Goal: Obtain resource: Download file/media

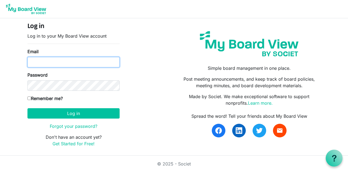
click at [64, 62] on input "Email" at bounding box center [73, 62] width 92 height 10
type input "keddoned@lampchc.org"
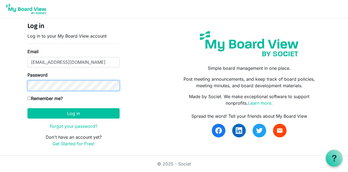
click at [27, 108] on button "Log in" at bounding box center [73, 113] width 92 height 10
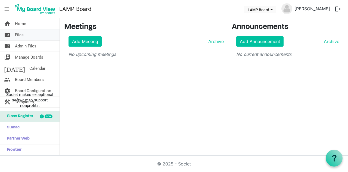
click at [20, 35] on span "Files" at bounding box center [19, 34] width 9 height 11
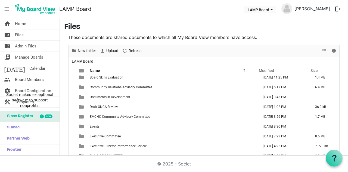
scroll to position [131, 0]
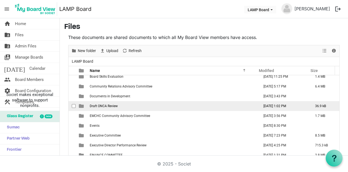
click at [109, 105] on span "Draft ONCA Review" at bounding box center [104, 106] width 28 height 4
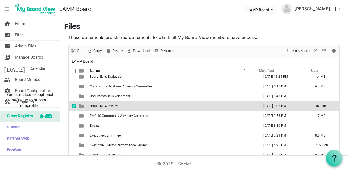
click at [109, 105] on span "Draft ONCA Review" at bounding box center [104, 106] width 28 height 4
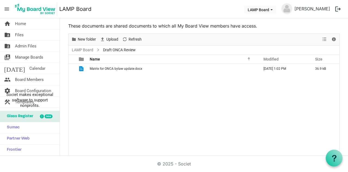
scroll to position [0, 0]
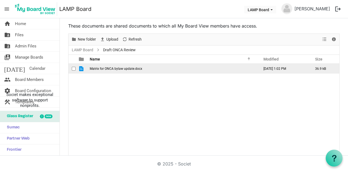
click at [110, 70] on td "Matrix for ONCA bylaw update.docx" at bounding box center [173, 69] width 170 height 10
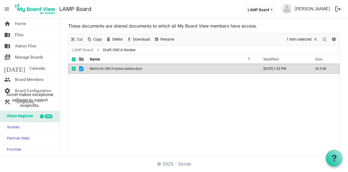
click at [110, 70] on td "Matrix for ONCA bylaw update.docx" at bounding box center [173, 69] width 170 height 10
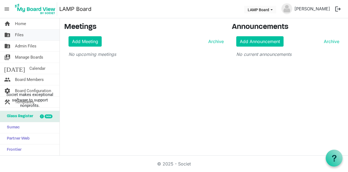
click at [18, 32] on span "Files" at bounding box center [19, 34] width 9 height 11
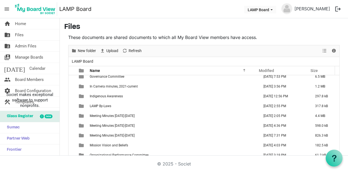
scroll to position [218, 0]
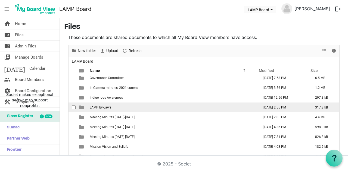
click at [106, 105] on span "LAMP By-Laws" at bounding box center [100, 107] width 21 height 4
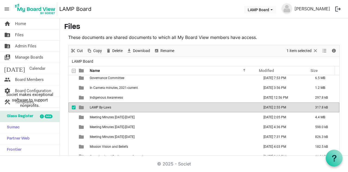
click at [106, 105] on span "LAMP By-Laws" at bounding box center [100, 107] width 21 height 4
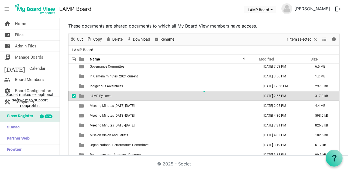
scroll to position [0, 0]
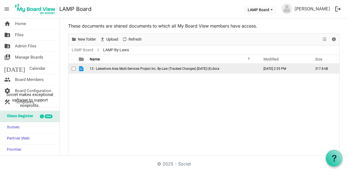
click at [162, 69] on span "13 - Lakeshore Area Multi-Services Project Inc. By-Law (Tracked Changes) July 2…" at bounding box center [155, 69] width 130 height 4
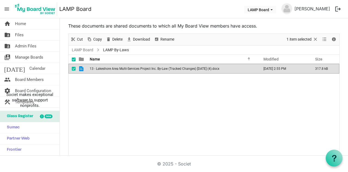
click at [162, 69] on span "13 - Lakeshore Area Multi-Services Project Inc. By-Law (Tracked Changes) July 2…" at bounding box center [155, 69] width 130 height 4
click at [19, 33] on span "Files" at bounding box center [19, 34] width 9 height 11
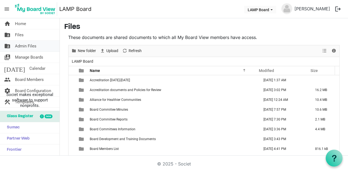
click at [24, 44] on span "Admin Files" at bounding box center [25, 46] width 21 height 11
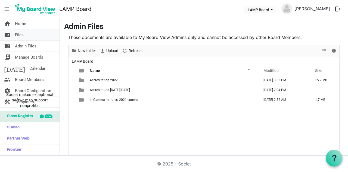
click at [22, 33] on span "Files" at bounding box center [19, 34] width 9 height 11
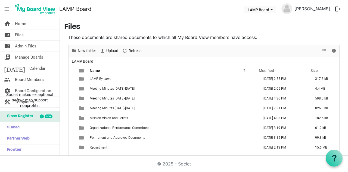
scroll to position [250, 0]
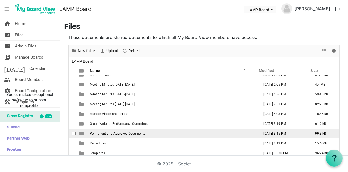
click at [153, 129] on td "Permanent and Approved Documents" at bounding box center [173, 133] width 170 height 10
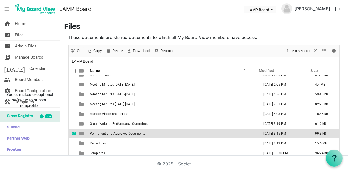
click at [153, 129] on td "Permanent and Approved Documents" at bounding box center [173, 133] width 170 height 10
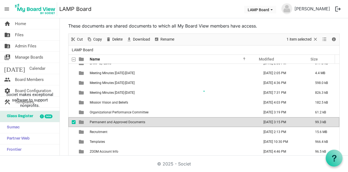
scroll to position [0, 0]
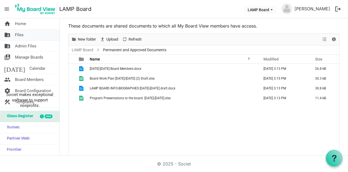
click at [23, 32] on span "Files" at bounding box center [19, 34] width 9 height 11
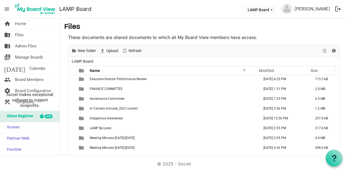
scroll to position [197, 0]
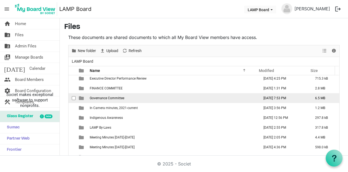
click at [115, 98] on span "Governance Committee" at bounding box center [107, 98] width 35 height 4
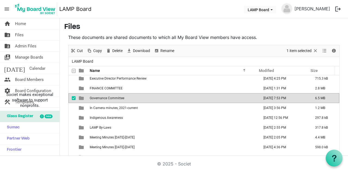
click at [115, 98] on span "Governance Committee" at bounding box center [107, 98] width 35 height 4
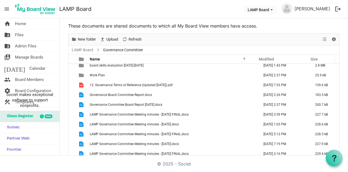
scroll to position [0, 0]
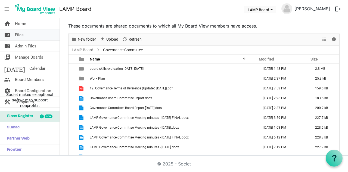
click at [25, 35] on link "folder_shared Files" at bounding box center [30, 34] width 60 height 11
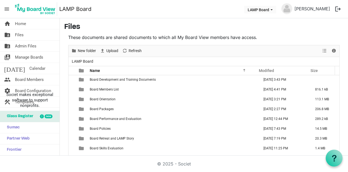
scroll to position [55, 0]
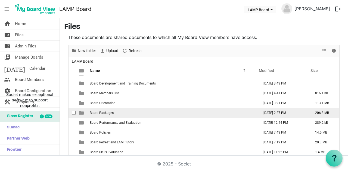
click at [107, 114] on td "Board Packages" at bounding box center [173, 113] width 170 height 10
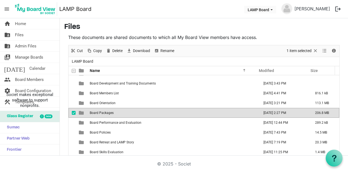
click at [107, 114] on td "Board Packages" at bounding box center [173, 113] width 170 height 10
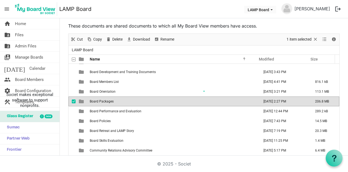
scroll to position [0, 0]
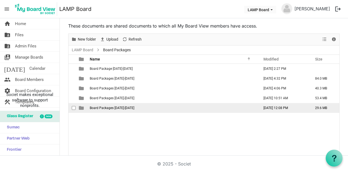
click at [118, 106] on span "Board Packages [DATE]-[DATE]" at bounding box center [112, 108] width 45 height 4
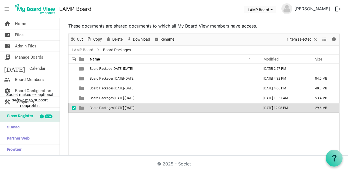
click at [118, 106] on span "Board Packages [DATE]-[DATE]" at bounding box center [112, 108] width 45 height 4
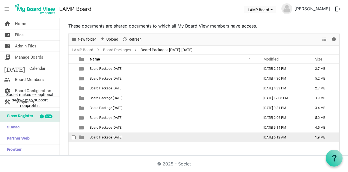
click at [118, 136] on span "Board Package [DATE]" at bounding box center [106, 137] width 33 height 4
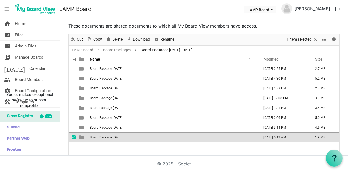
click at [118, 136] on span "Board Package [DATE]" at bounding box center [106, 137] width 33 height 4
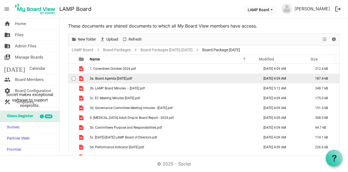
click at [128, 80] on td "3a. Board Agenda [DATE].pdf" at bounding box center [173, 78] width 170 height 10
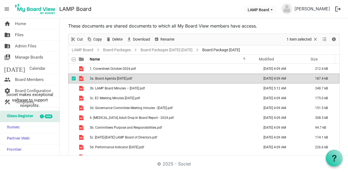
click at [128, 80] on td "3a. Board Agenda [DATE].pdf" at bounding box center [173, 78] width 170 height 10
click at [151, 49] on link "Board Packages [DATE]-[DATE]" at bounding box center [167, 50] width 54 height 7
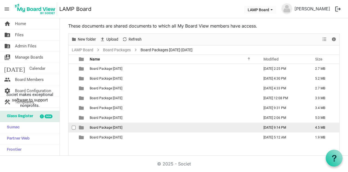
click at [114, 128] on span "Board Package [DATE]" at bounding box center [106, 127] width 33 height 4
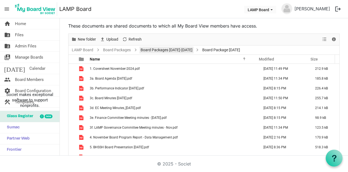
click at [154, 47] on link "Board Packages [DATE]-[DATE]" at bounding box center [167, 50] width 54 height 7
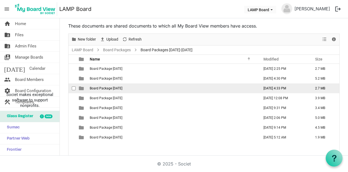
click at [123, 85] on td "Board Package [DATE]" at bounding box center [173, 88] width 170 height 10
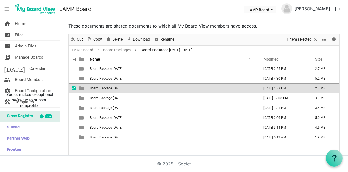
click at [123, 85] on td "Board Package [DATE]" at bounding box center [173, 88] width 170 height 10
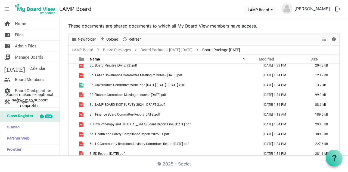
scroll to position [35, 0]
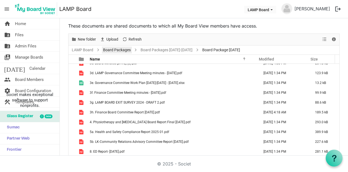
click at [125, 49] on link "Board Packages" at bounding box center [117, 50] width 30 height 7
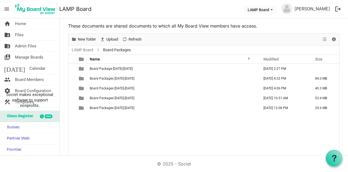
scroll to position [0, 0]
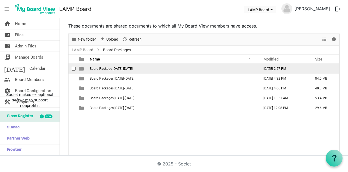
click at [117, 67] on span "Board Package [DATE]-[DATE]" at bounding box center [111, 69] width 43 height 4
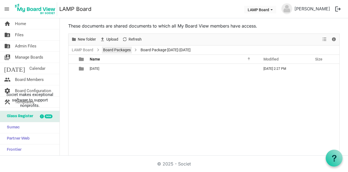
click at [114, 49] on link "Board Packages" at bounding box center [117, 50] width 30 height 7
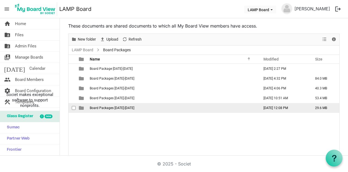
click at [113, 106] on span "Board Packages [DATE]-[DATE]" at bounding box center [112, 108] width 45 height 4
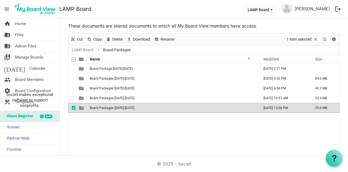
click at [113, 106] on span "Board Packages [DATE]-[DATE]" at bounding box center [112, 108] width 45 height 4
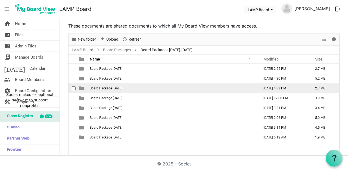
click at [116, 87] on span "Board Package [DATE]" at bounding box center [106, 88] width 33 height 4
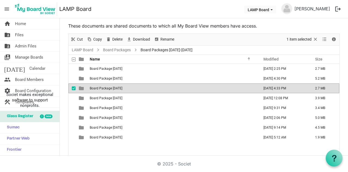
click at [116, 87] on span "Board Package [DATE]" at bounding box center [106, 88] width 33 height 4
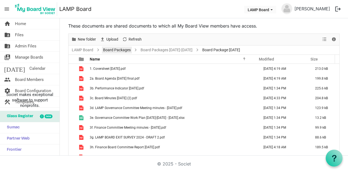
click at [120, 49] on link "Board Packages" at bounding box center [117, 50] width 30 height 7
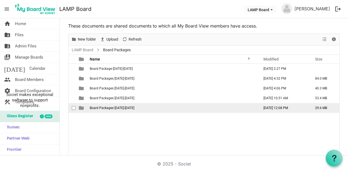
click at [121, 108] on span "Board Packages [DATE]-[DATE]" at bounding box center [112, 108] width 45 height 4
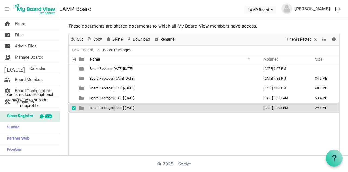
click at [121, 108] on span "Board Packages [DATE]-[DATE]" at bounding box center [112, 108] width 45 height 4
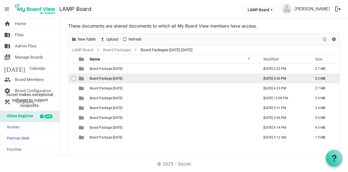
click at [118, 78] on span "Board Package [DATE]" at bounding box center [106, 78] width 33 height 4
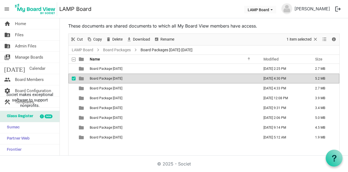
click at [118, 78] on span "Board Package [DATE]" at bounding box center [106, 78] width 33 height 4
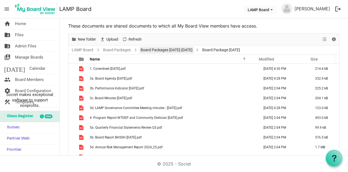
click at [150, 49] on link "Board Packages [DATE]-[DATE]" at bounding box center [167, 50] width 54 height 7
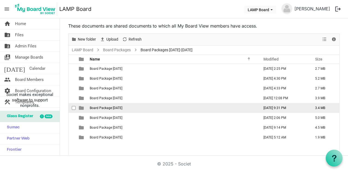
click at [117, 107] on span "Board Package [DATE]" at bounding box center [106, 108] width 33 height 4
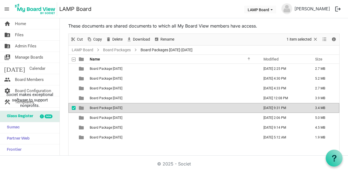
click at [117, 107] on span "Board Package [DATE]" at bounding box center [106, 108] width 33 height 4
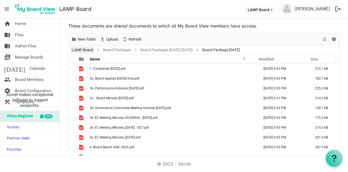
click at [87, 50] on link "LAMP Board" at bounding box center [83, 50] width 24 height 7
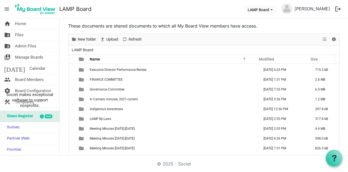
scroll to position [194, 0]
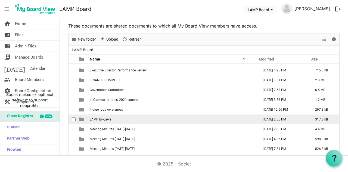
click at [99, 119] on span "LAMP By-Laws" at bounding box center [100, 119] width 21 height 4
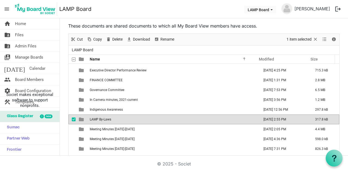
click at [99, 119] on span "LAMP By-Laws" at bounding box center [100, 119] width 21 height 4
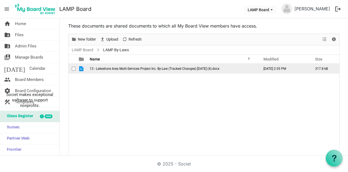
click at [147, 69] on span "13 - Lakeshore Area Multi-Services Project Inc. By-Law (Tracked Changes) [DATE]…" at bounding box center [155, 69] width 130 height 4
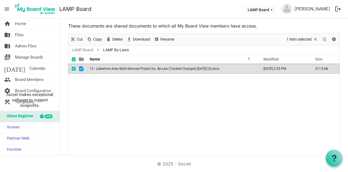
click at [147, 69] on span "13 - Lakeshore Area Multi-Services Project Inc. By-Law (Tracked Changes) [DATE]…" at bounding box center [155, 69] width 130 height 4
